Goal: Task Accomplishment & Management: Use online tool/utility

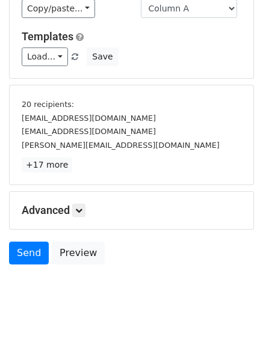
scroll to position [112, 0]
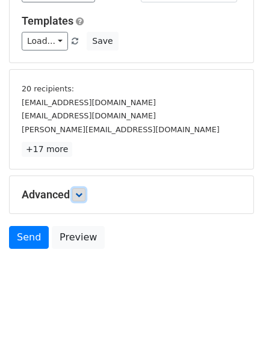
click at [82, 191] on icon at bounding box center [78, 194] width 7 height 7
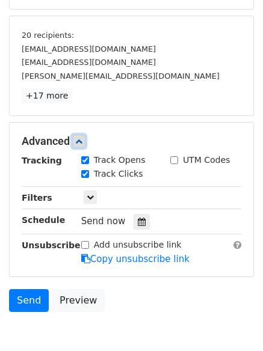
scroll to position [222, 0]
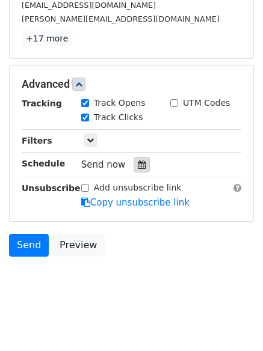
click at [138, 165] on icon at bounding box center [142, 164] width 8 height 8
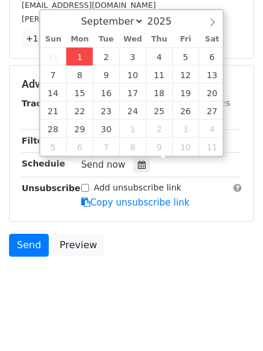
type input "2025-09-01 12:14"
type input "14"
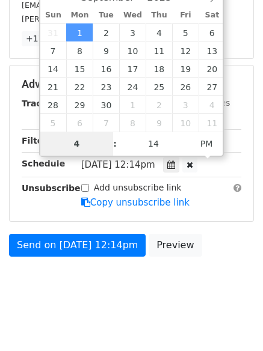
type input "4"
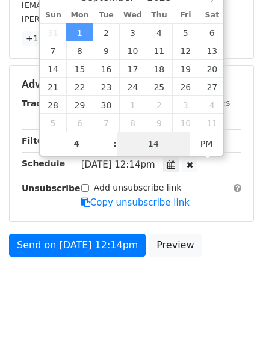
type input "2025-09-01 16:14"
type input "04"
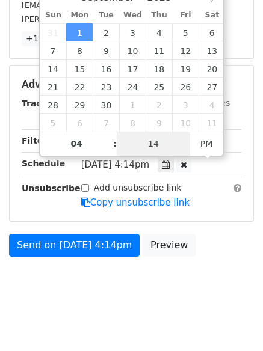
type input "1"
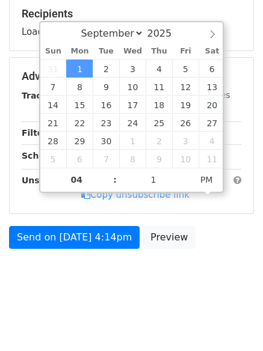
type input "2025-09-01 16:01"
click at [138, 282] on body "New Campaign Daily emails left: 50 Google Sheet: Regular Variables Copy/paste..…" at bounding box center [131, 63] width 263 height 480
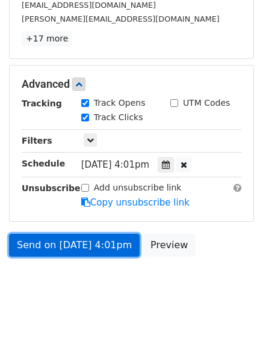
click at [61, 244] on link "Send on Sep 1 at 4:01pm" at bounding box center [74, 245] width 130 height 23
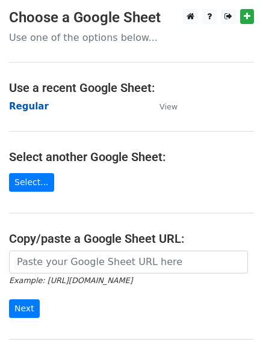
click at [22, 101] on strong "Regular" at bounding box center [29, 106] width 40 height 11
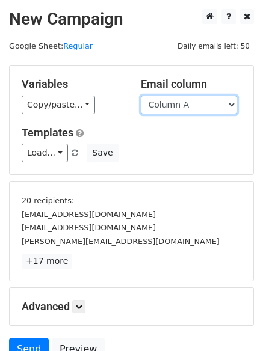
drag, startPoint x: 0, startPoint y: 0, endPoint x: 194, endPoint y: 111, distance: 223.4
click at [194, 111] on select "Column A Column B Column C Column D Column E" at bounding box center [189, 105] width 96 height 19
click at [141, 96] on select "Column A Column B Column C Column D Column E" at bounding box center [189, 105] width 96 height 19
click at [177, 105] on select "Column A Column B Column C Column D Column E" at bounding box center [189, 105] width 96 height 19
select select "Column B"
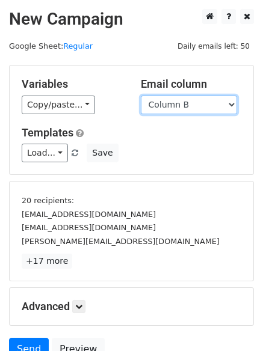
click at [141, 96] on select "Column A Column B Column C Column D Column E" at bounding box center [189, 105] width 96 height 19
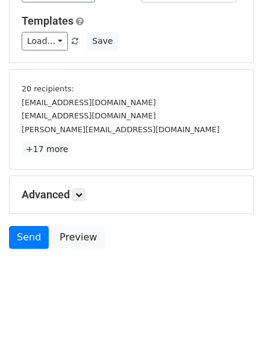
click at [90, 198] on h5 "Advanced" at bounding box center [131, 194] width 219 height 13
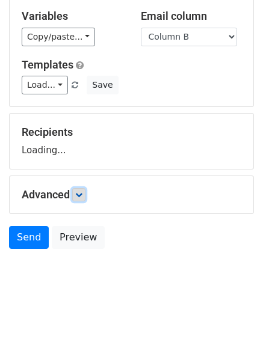
click at [82, 193] on icon at bounding box center [78, 194] width 7 height 7
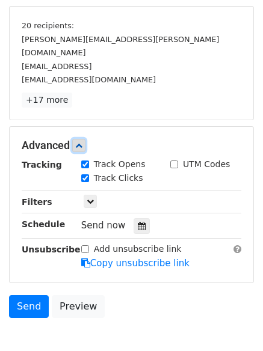
scroll to position [230, 0]
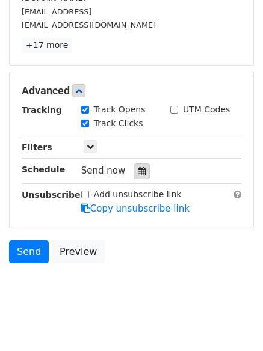
click at [138, 167] on icon at bounding box center [142, 171] width 8 height 8
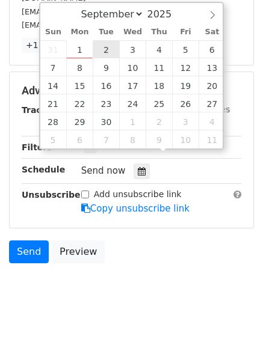
type input "2025-09-02 12:00"
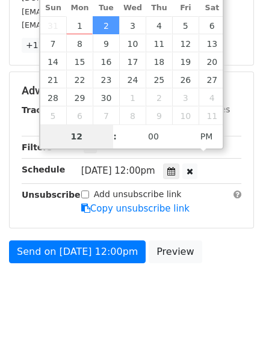
scroll to position [186, 0]
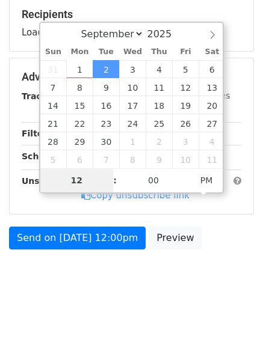
type input "5"
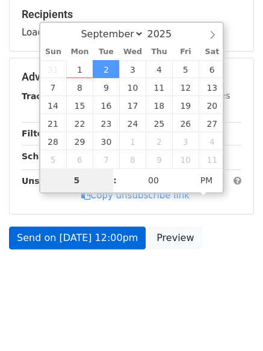
scroll to position [230, 0]
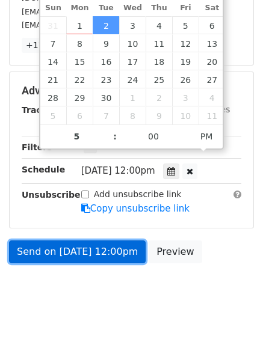
type input "2025-09-02 17:00"
click at [74, 240] on link "Send on Sep 2 at 12:00pm" at bounding box center [77, 251] width 136 height 23
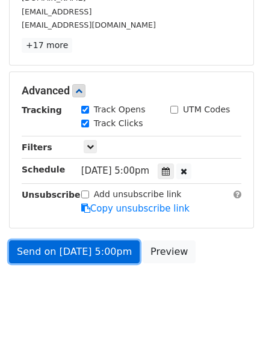
click at [74, 240] on link "Send on Sep 2 at 5:00pm" at bounding box center [74, 251] width 130 height 23
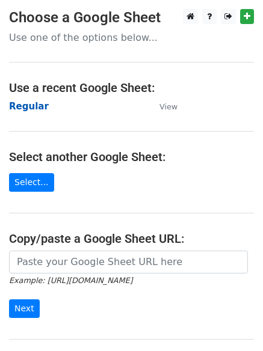
click at [19, 102] on strong "Regular" at bounding box center [29, 106] width 40 height 11
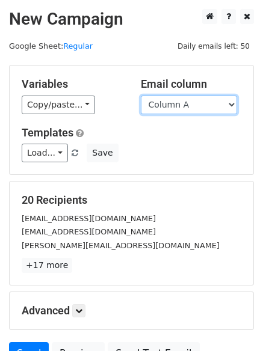
click at [183, 108] on select "Column A Column B Column C Column D Column E" at bounding box center [189, 105] width 96 height 19
select select "Column C"
click at [141, 96] on select "Column A Column B Column C Column D Column E" at bounding box center [189, 105] width 96 height 19
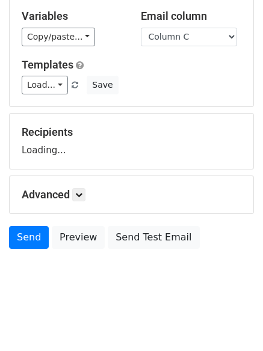
click at [83, 182] on div "Advanced Tracking Track Opens UTM Codes Track Clicks Filters Only include sprea…" at bounding box center [131, 194] width 243 height 37
click at [82, 188] on link at bounding box center [78, 194] width 13 height 13
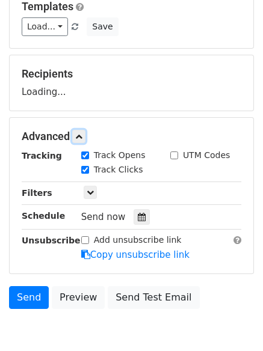
scroll to position [184, 0]
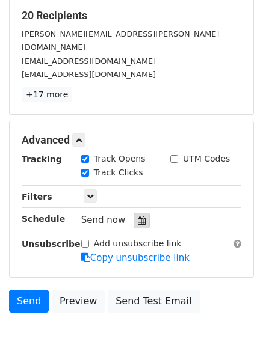
click at [133, 213] on div at bounding box center [141, 221] width 16 height 16
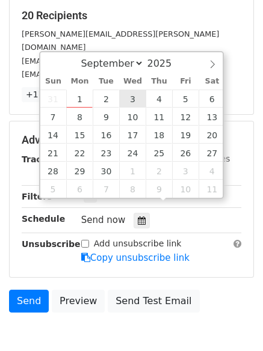
type input "2025-09-03 12:00"
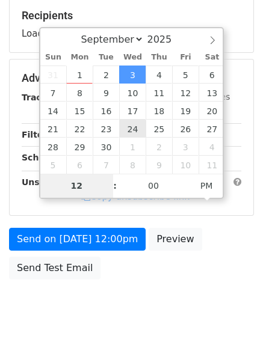
type input "6"
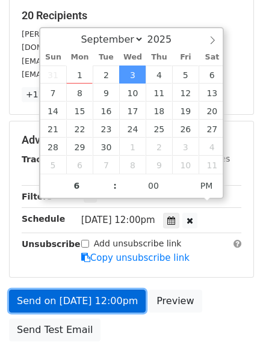
type input "2025-09-03 18:00"
click at [67, 290] on link "Send on Sep 3 at 12:00pm" at bounding box center [77, 301] width 136 height 23
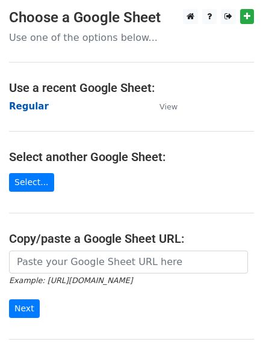
click at [20, 101] on strong "Regular" at bounding box center [29, 106] width 40 height 11
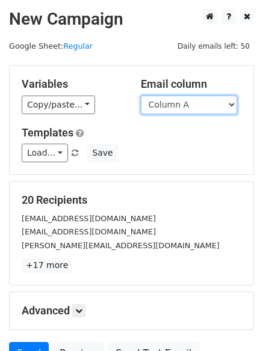
click at [196, 104] on select "Column A Column B Column C Column D Column E" at bounding box center [189, 105] width 96 height 19
select select "Column D"
click at [141, 96] on select "Column A Column B Column C Column D Column E" at bounding box center [189, 105] width 96 height 19
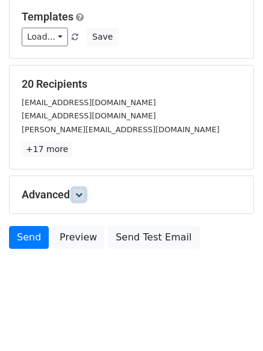
click at [80, 195] on icon at bounding box center [78, 194] width 7 height 7
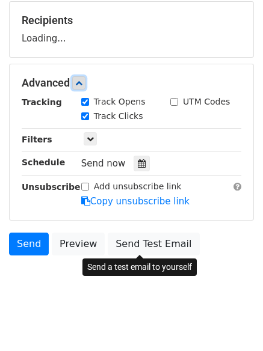
scroll to position [183, 0]
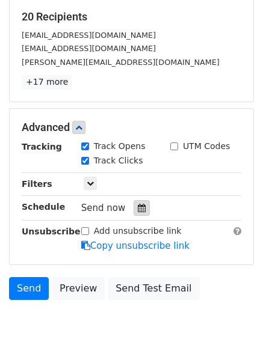
drag, startPoint x: 137, startPoint y: 195, endPoint x: 137, endPoint y: 204, distance: 9.0
click at [137, 196] on div "Tracking Track Opens UTM Codes Track Clicks Filters Only include spreadsheet ro…" at bounding box center [131, 196] width 219 height 112
click at [138, 205] on icon at bounding box center [142, 208] width 8 height 8
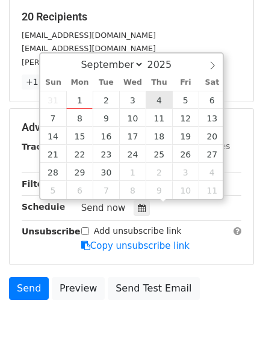
type input "2025-09-04 12:00"
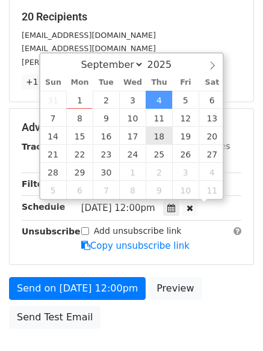
drag, startPoint x: 151, startPoint y: 97, endPoint x: 150, endPoint y: 111, distance: 13.8
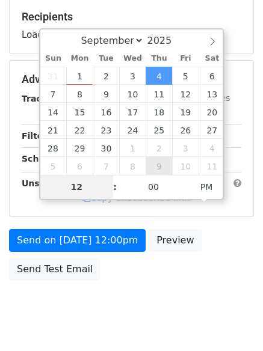
type input "7"
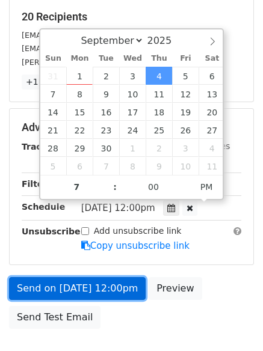
type input "2025-09-04 19:00"
click at [88, 285] on link "Send on Sep 4 at 12:00pm" at bounding box center [77, 288] width 136 height 23
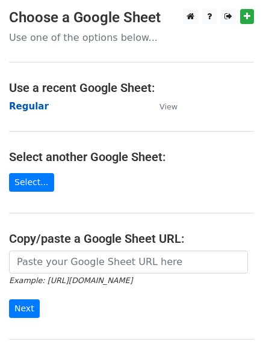
click at [26, 108] on strong "Regular" at bounding box center [29, 106] width 40 height 11
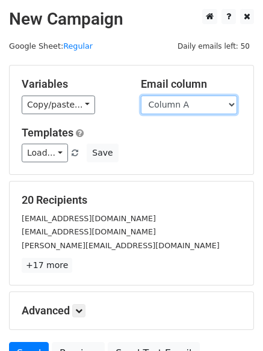
click at [196, 109] on select "Column A Column B Column C Column D Column E" at bounding box center [189, 105] width 96 height 19
select select "Column E"
click at [141, 96] on select "Column A Column B Column C Column D Column E" at bounding box center [189, 105] width 96 height 19
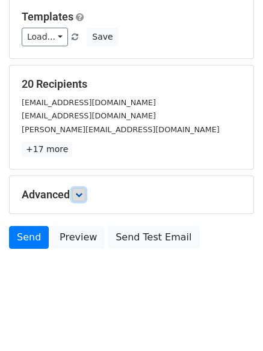
click at [76, 190] on link at bounding box center [78, 194] width 13 height 13
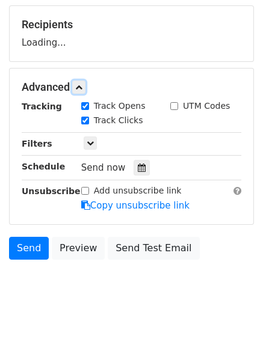
scroll to position [184, 0]
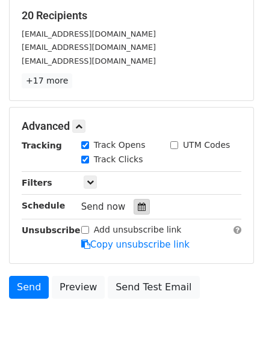
click at [136, 202] on div at bounding box center [141, 207] width 16 height 16
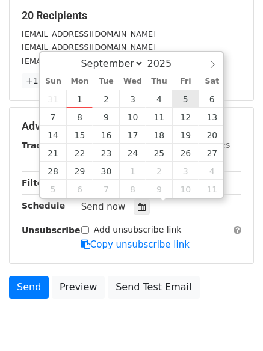
type input "[DATE] 12:00"
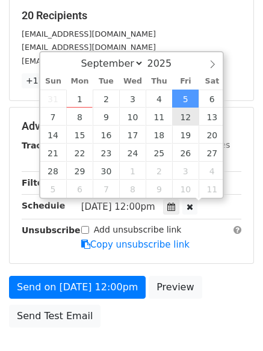
scroll to position [1, 0]
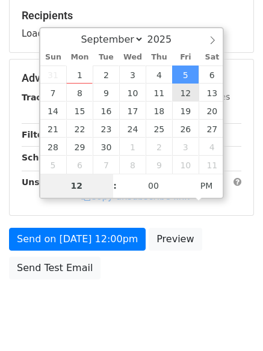
type input "8"
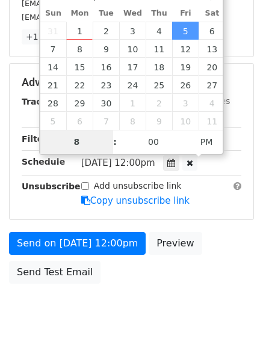
scroll to position [263, 0]
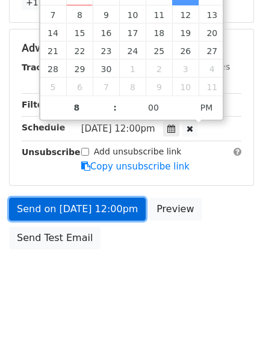
type input "[DATE] 20:00"
click at [70, 204] on link "Send on [DATE] 12:00pm" at bounding box center [77, 209] width 136 height 23
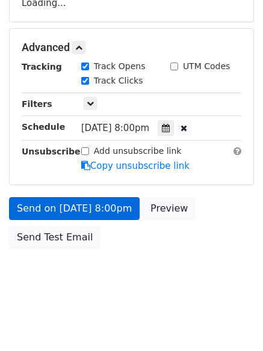
scroll to position [215, 0]
